Goal: Task Accomplishment & Management: Manage account settings

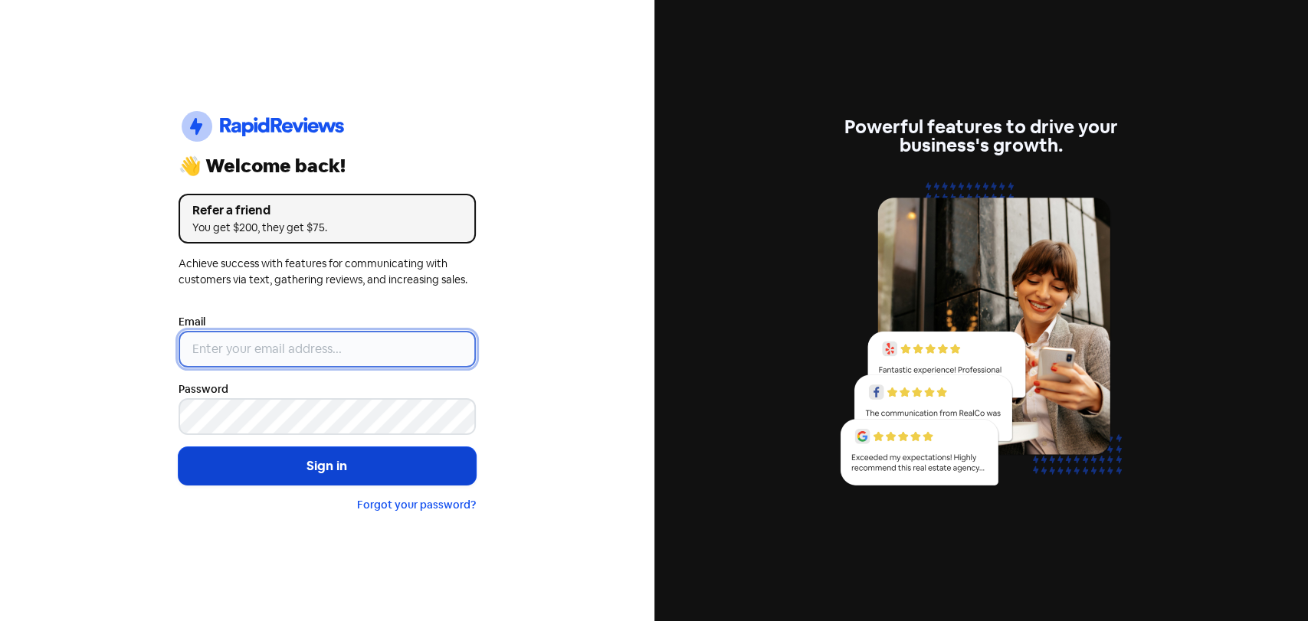
type input "[EMAIL_ADDRESS][PERSON_NAME][DOMAIN_NAME]"
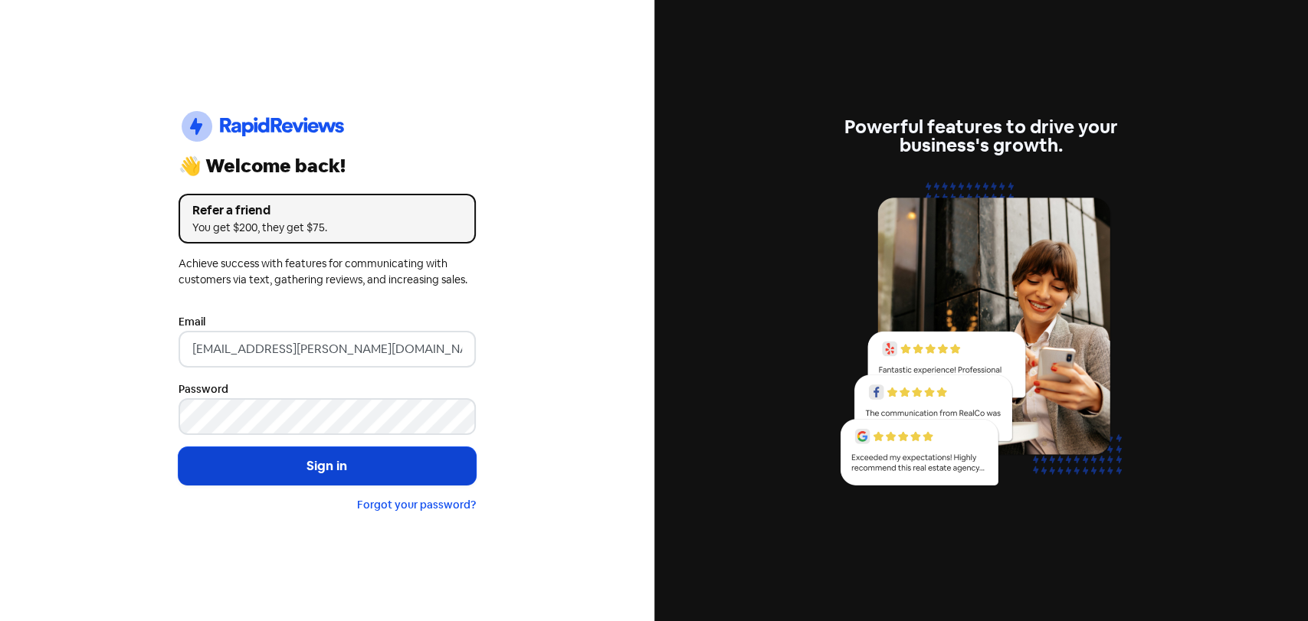
click at [261, 475] on button "Sign in" at bounding box center [327, 466] width 297 height 38
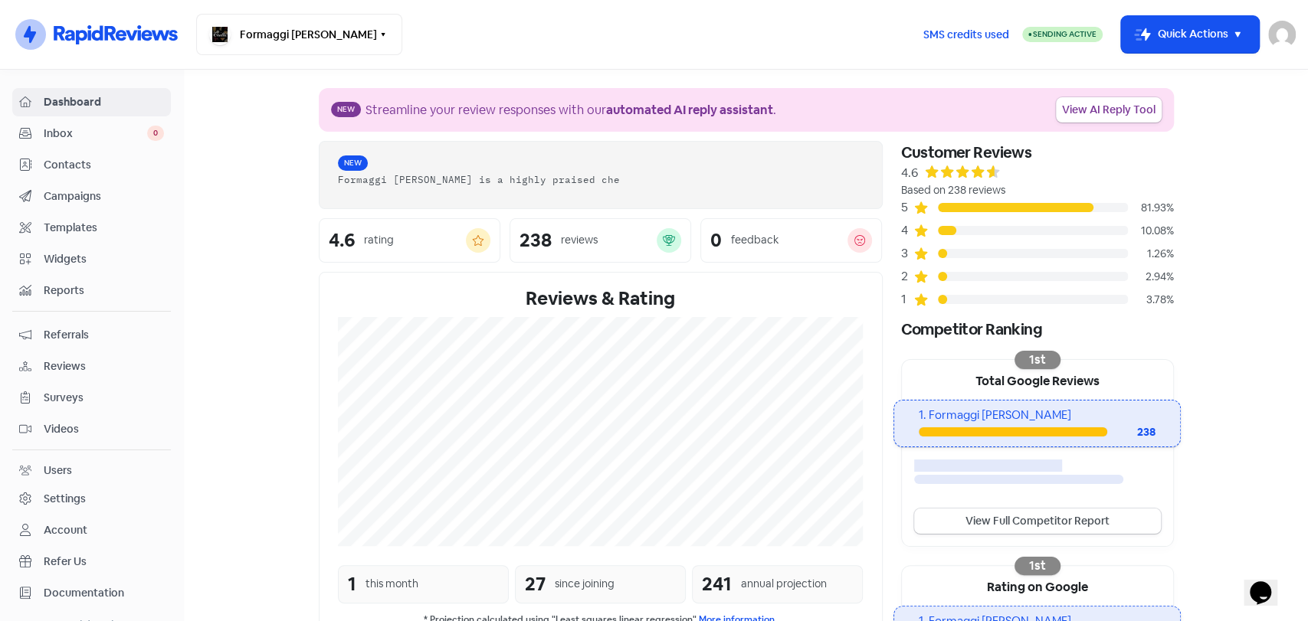
click at [116, 136] on span "Inbox" at bounding box center [95, 134] width 103 height 16
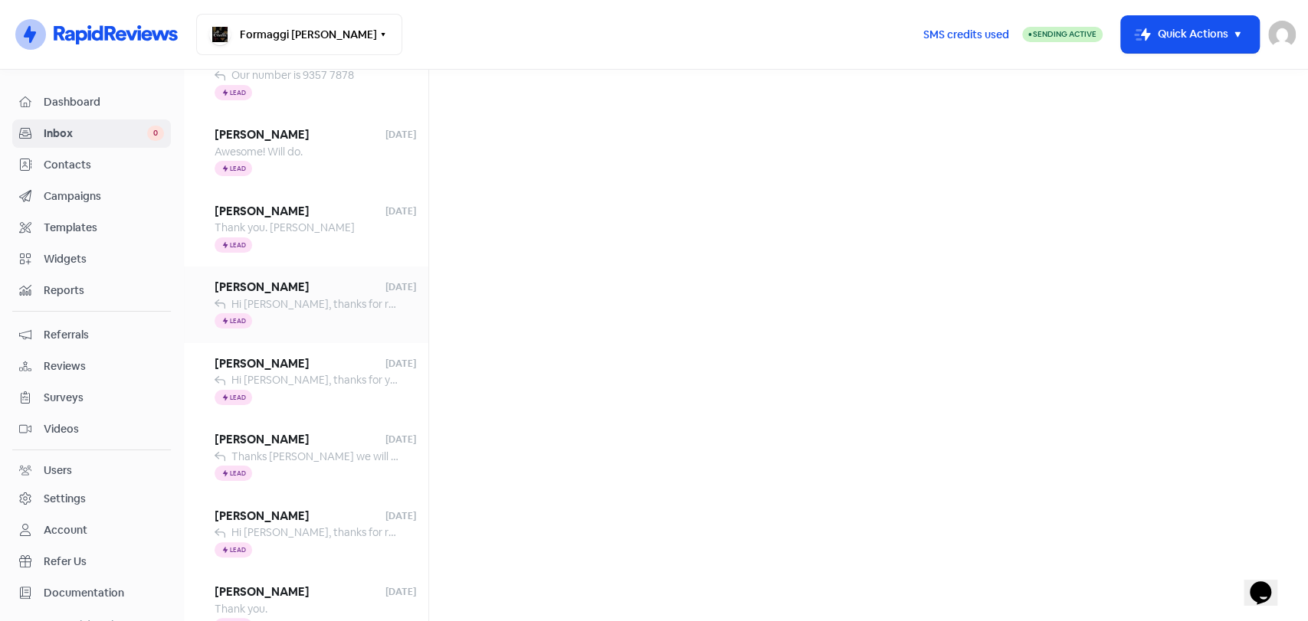
scroll to position [274, 0]
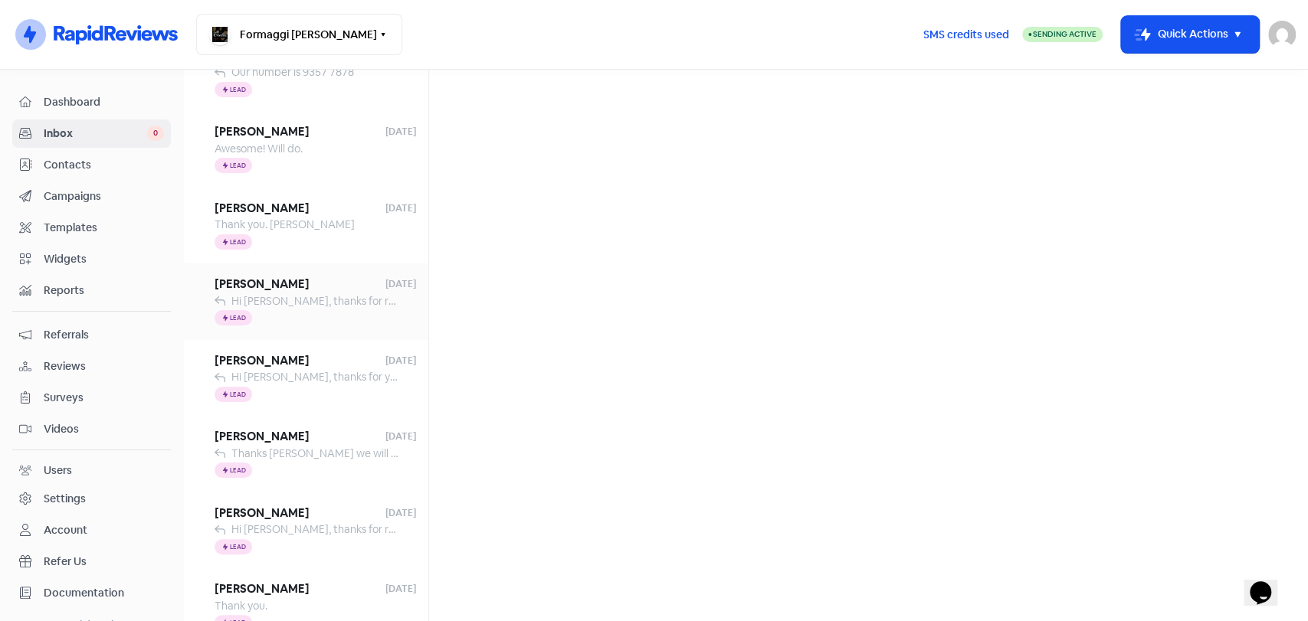
click at [310, 467] on div "Icon For Thunder Lead" at bounding box center [315, 471] width 201 height 18
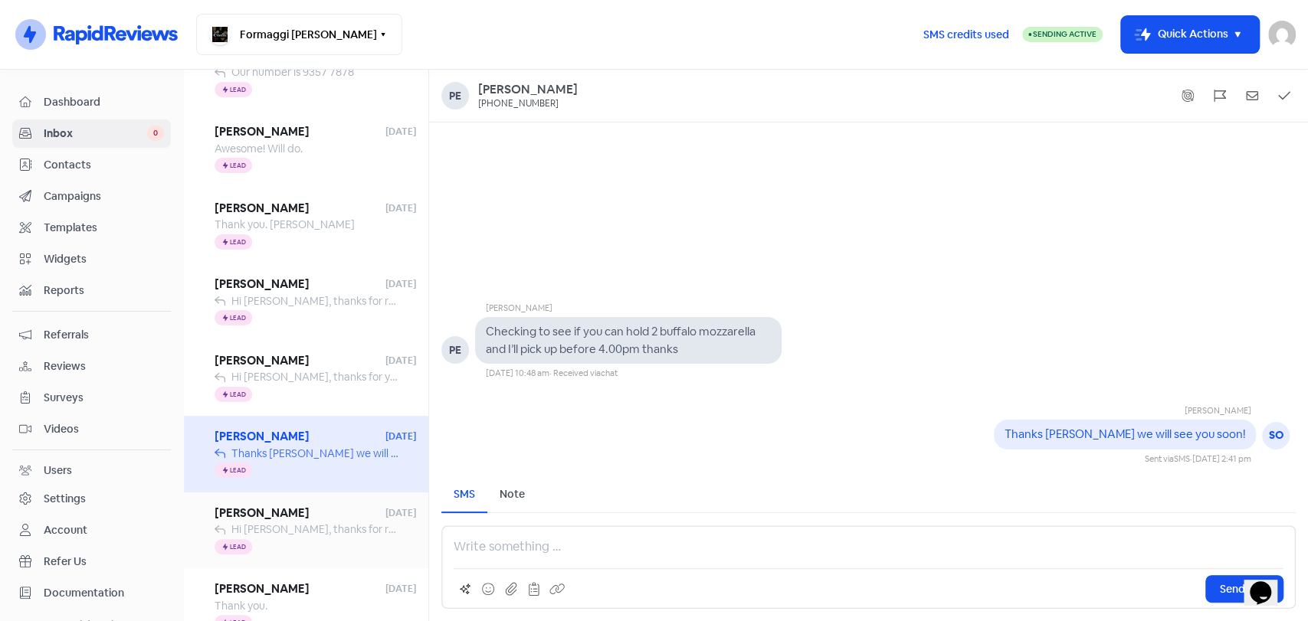
click at [312, 515] on span "Beth Larner" at bounding box center [300, 514] width 171 height 18
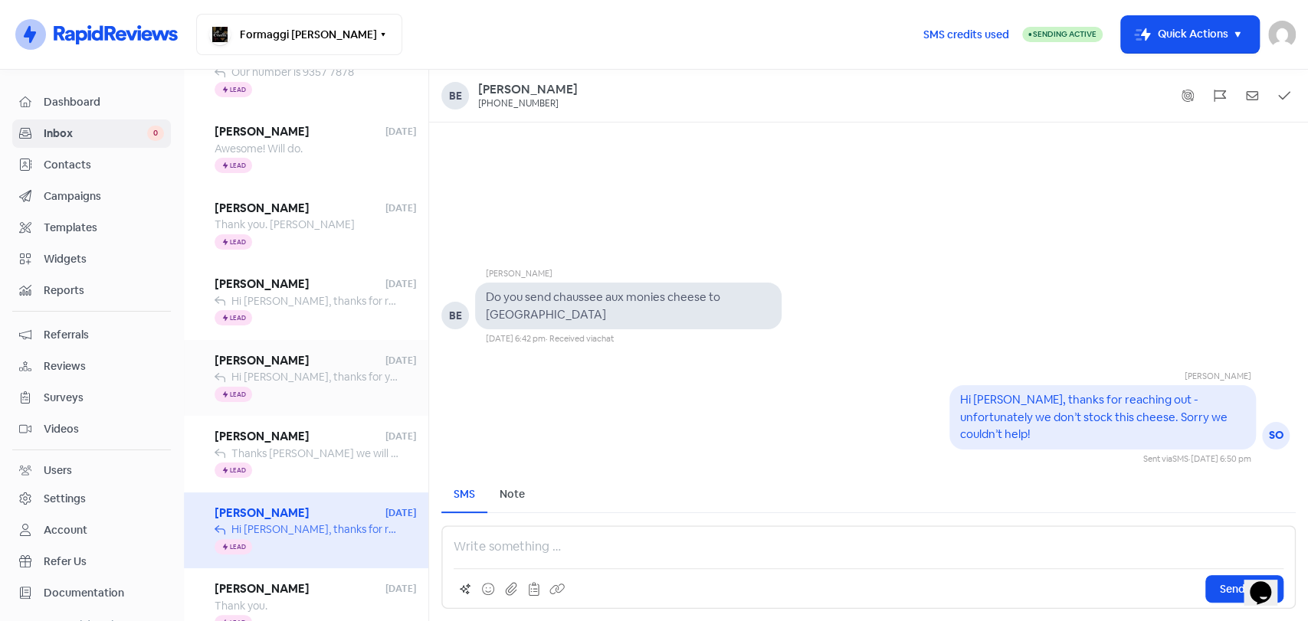
click at [311, 368] on span "Lisa West" at bounding box center [300, 361] width 171 height 18
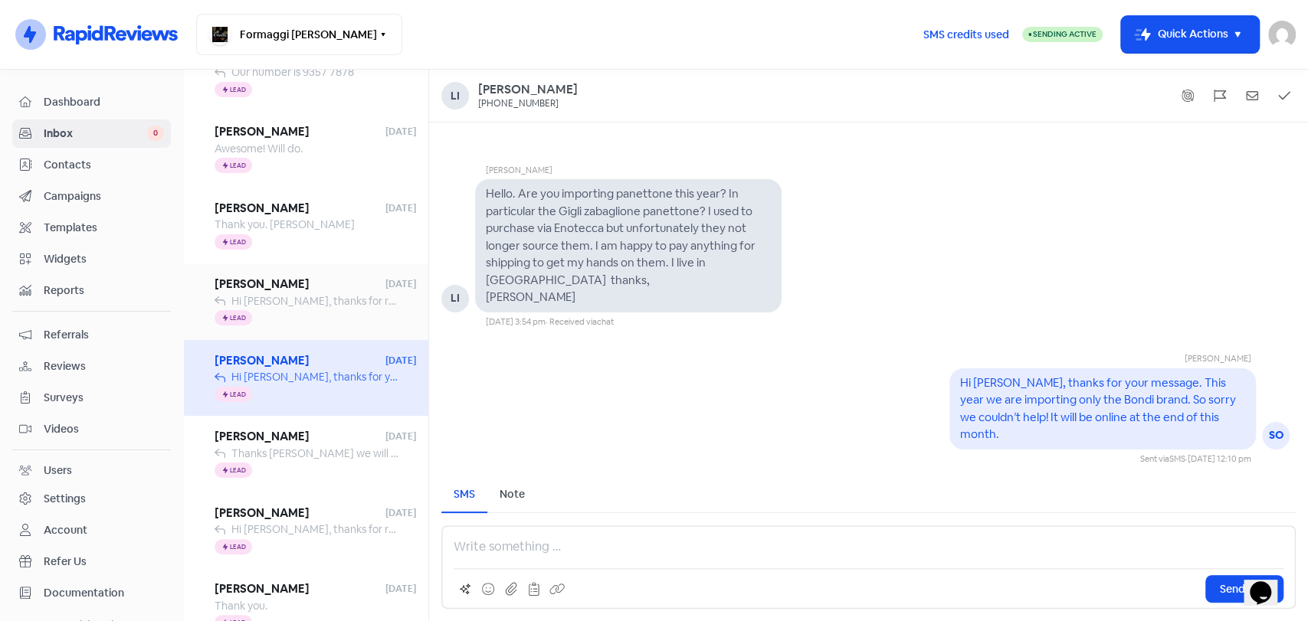
click at [315, 305] on span "Hi Katherine, thanks for reaching out. We do have a 1kg or 3kg Brie if your int…" at bounding box center [676, 301] width 890 height 14
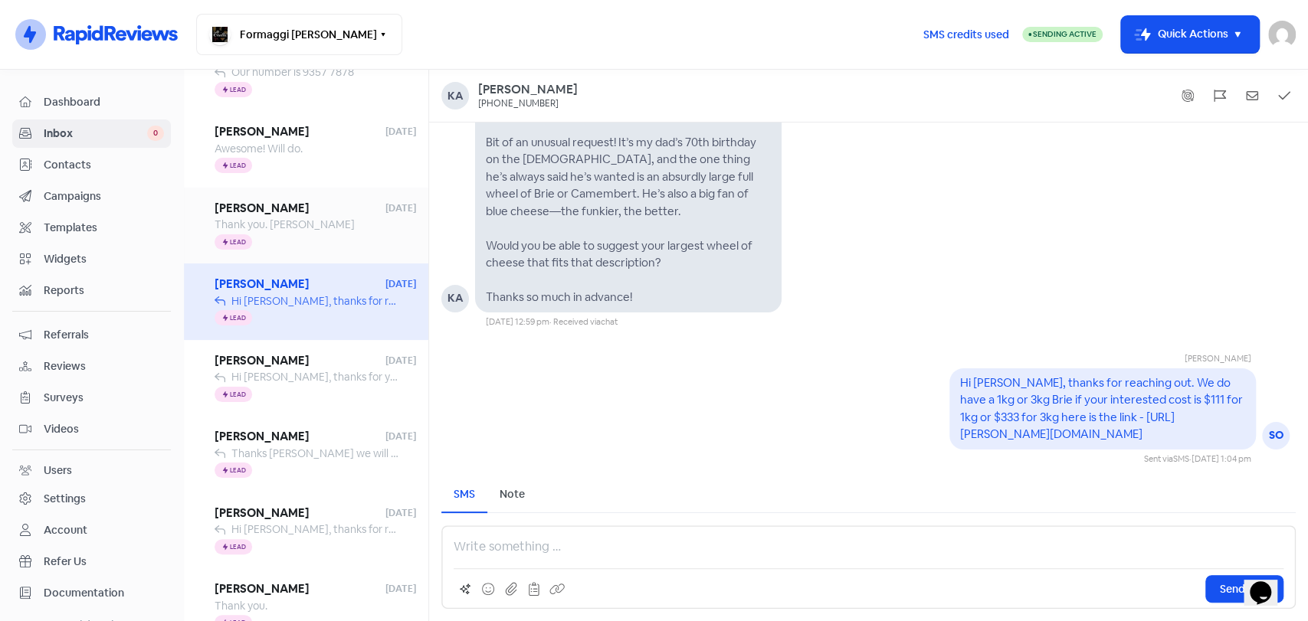
click at [313, 246] on div "Icon For Thunder Lead" at bounding box center [315, 242] width 201 height 18
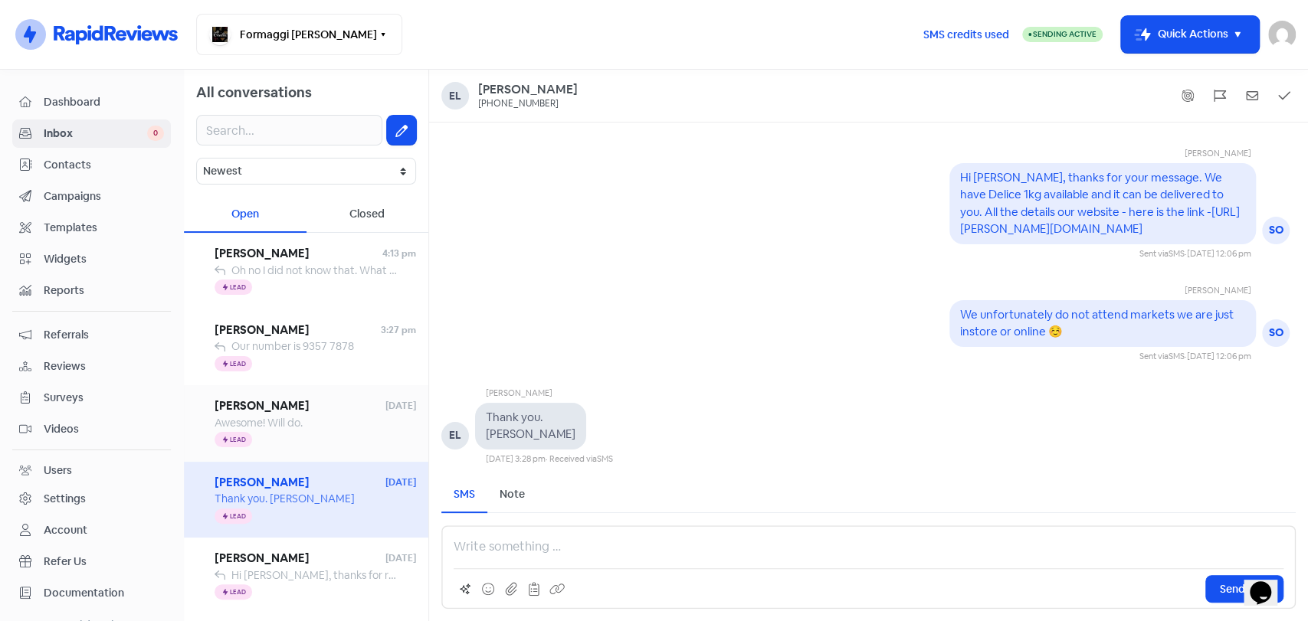
click at [264, 427] on span "Awesome! Will do." at bounding box center [259, 423] width 88 height 14
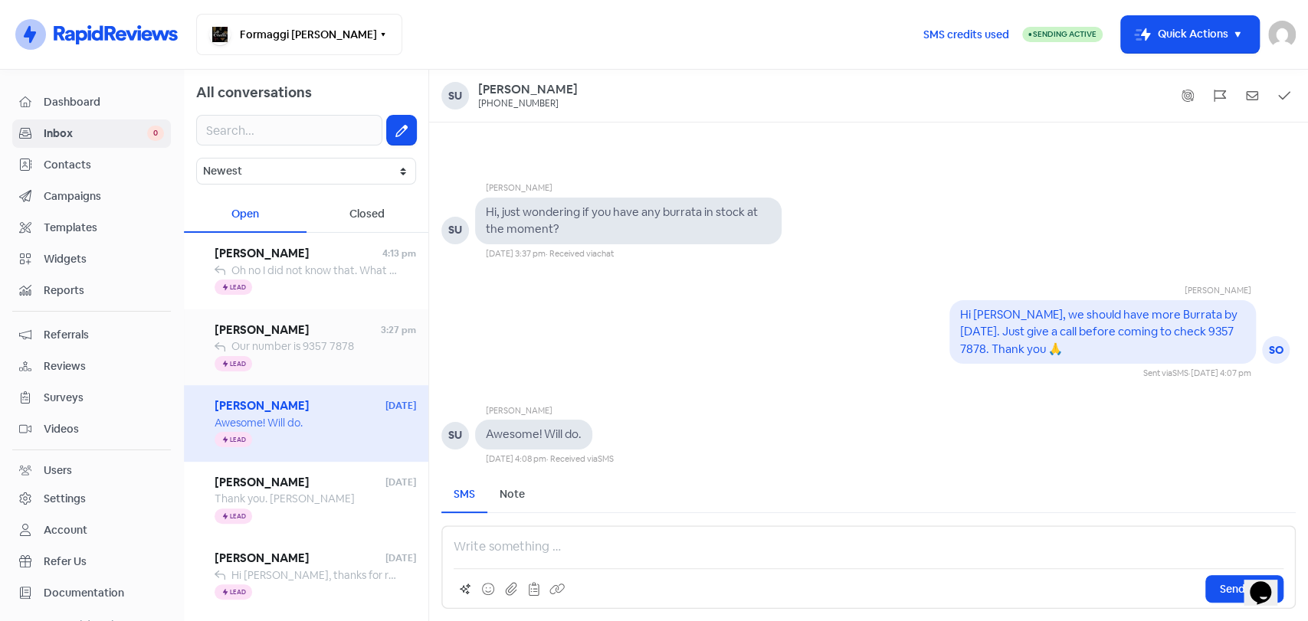
click at [313, 355] on div "Icon For Thunder Lead" at bounding box center [315, 364] width 201 height 18
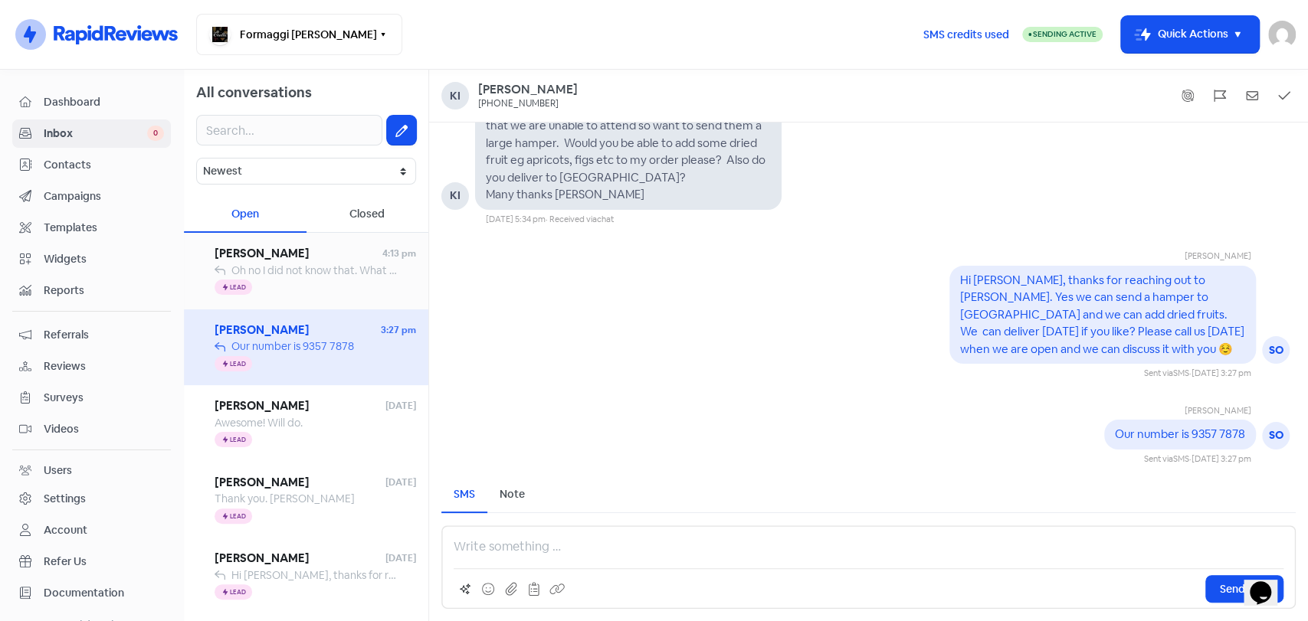
click at [391, 270] on span "Oh no I did not know that. What a shame!" at bounding box center [331, 271] width 201 height 14
